Goal: Information Seeking & Learning: Learn about a topic

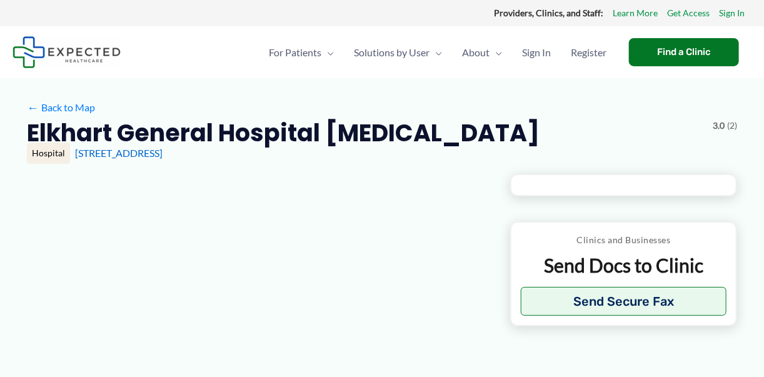
type input "**********"
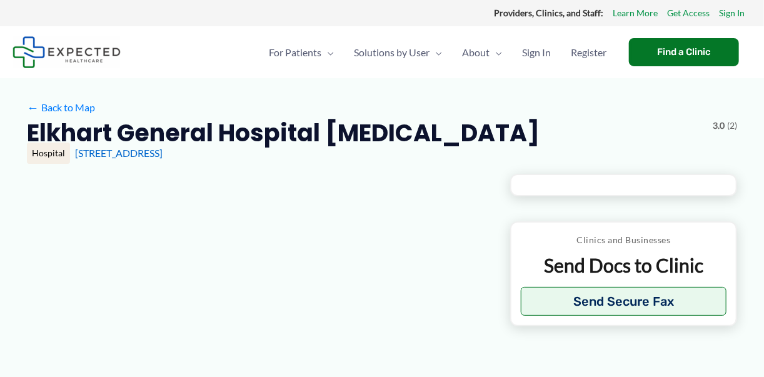
type input "**********"
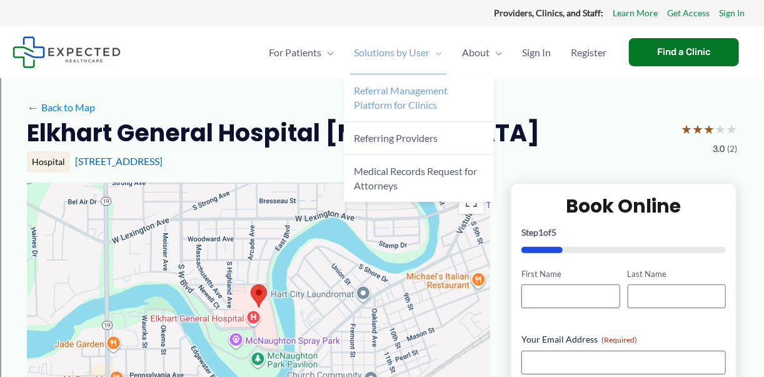
click at [410, 89] on span "Referral Management Platform for Clinics" at bounding box center [401, 97] width 94 height 26
